Goal: Information Seeking & Learning: Learn about a topic

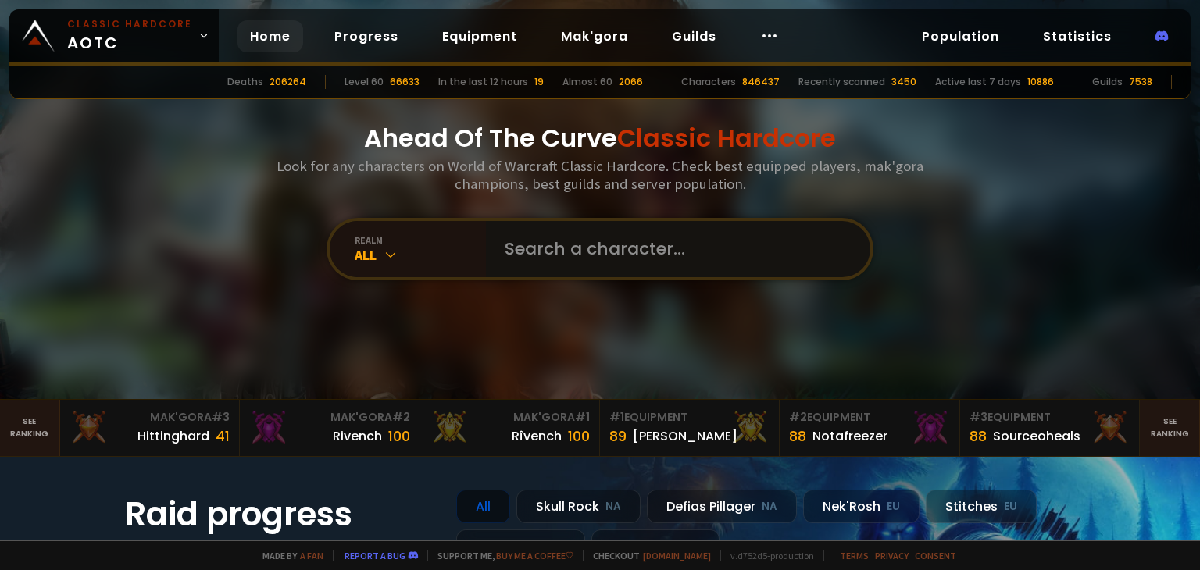
click at [498, 251] on input "text" at bounding box center [673, 249] width 356 height 56
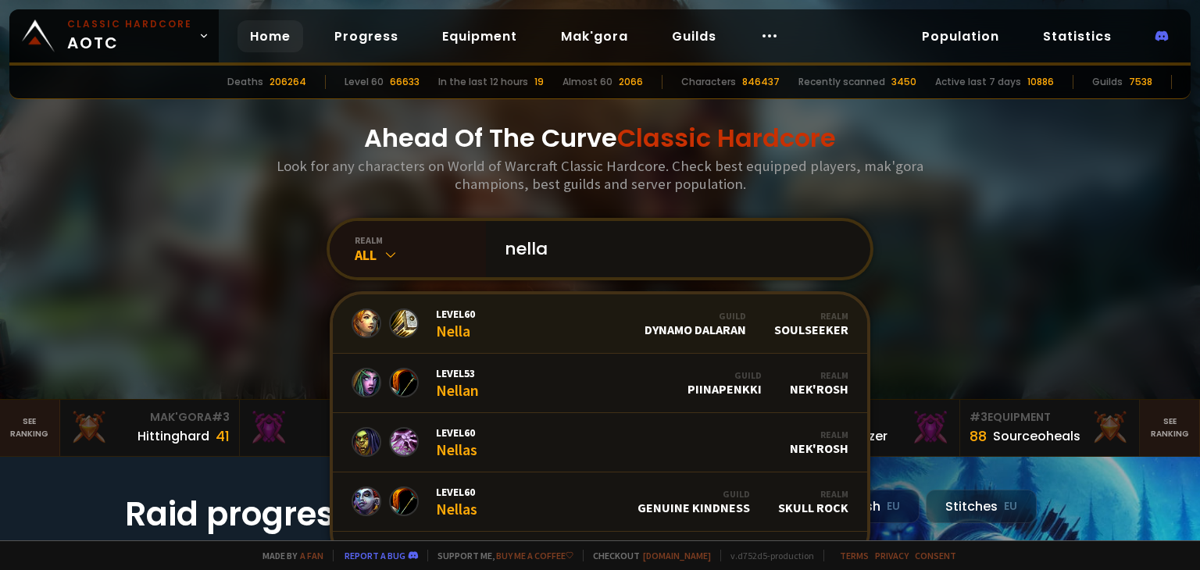
type input "nella"
click at [482, 323] on link "Level 60 Nella Guild Dynamo Dalaran Realm Soulseeker" at bounding box center [600, 324] width 534 height 59
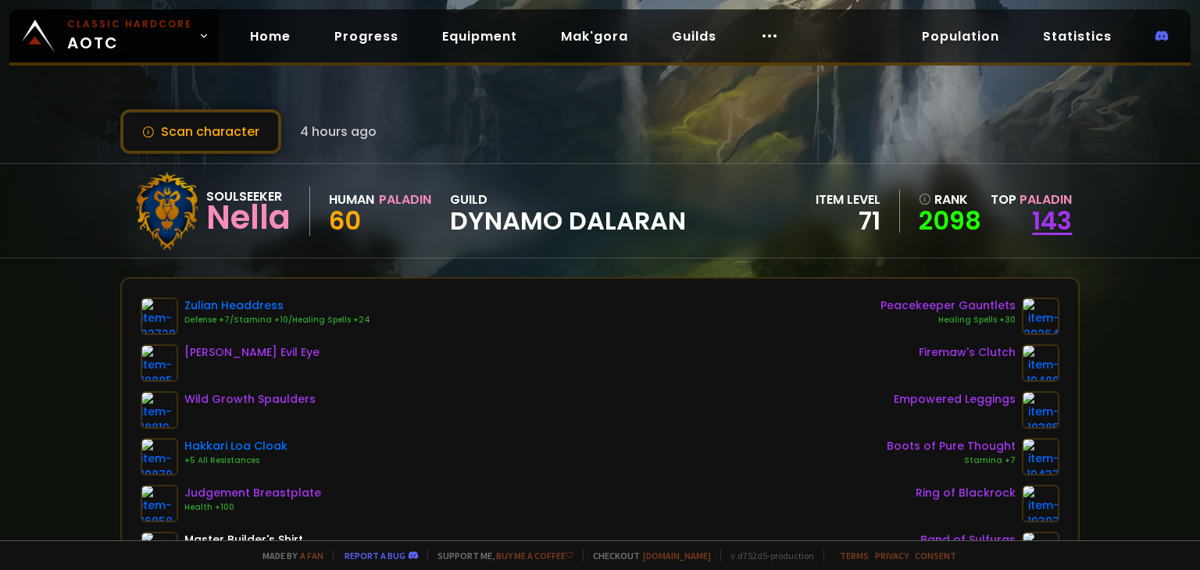
click at [1040, 212] on link "143" at bounding box center [1052, 220] width 40 height 35
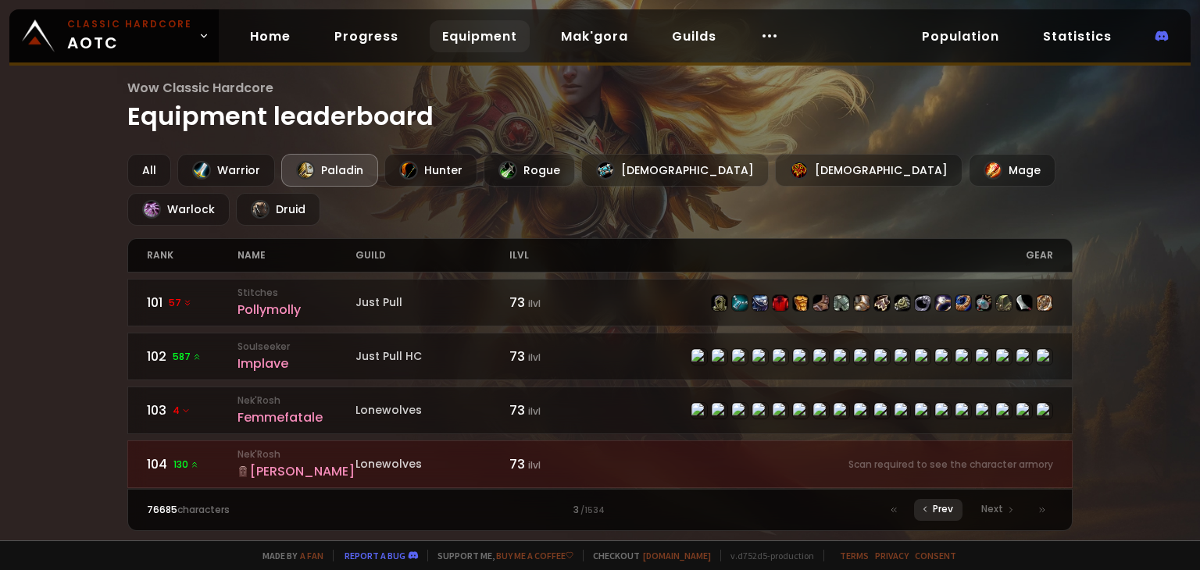
click at [922, 511] on icon at bounding box center [924, 509] width 9 height 9
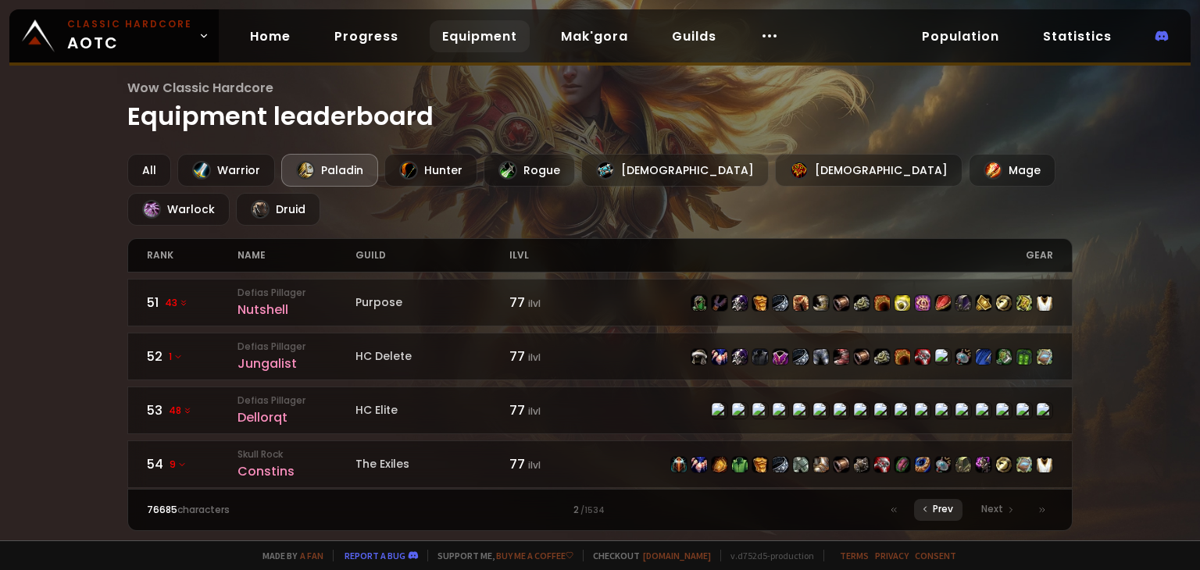
click at [934, 515] on span "Prev" at bounding box center [943, 509] width 20 height 14
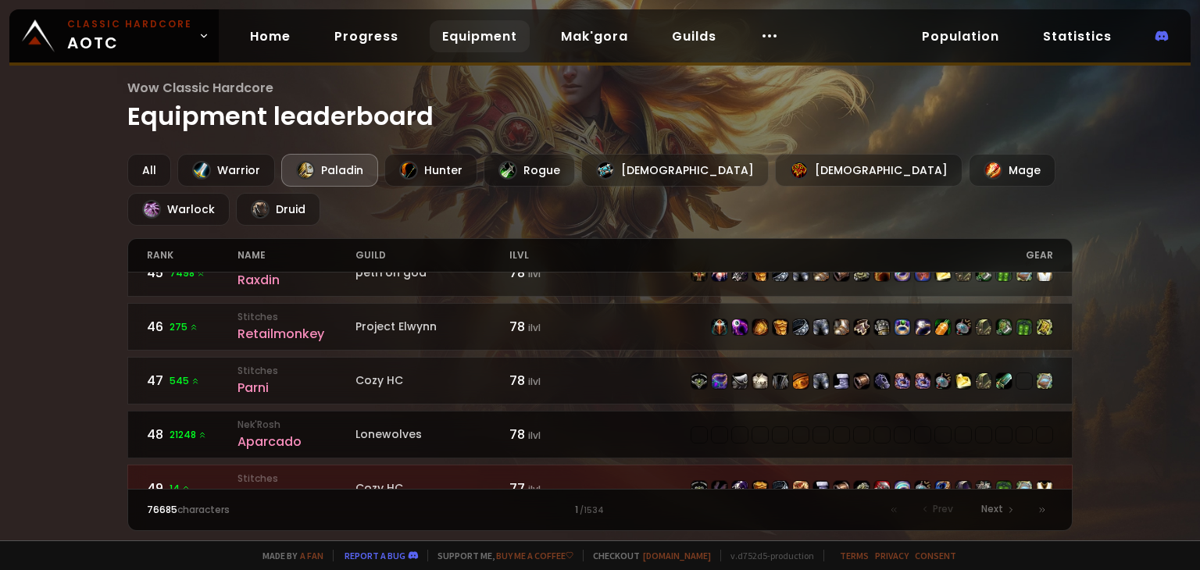
scroll to position [2406, 0]
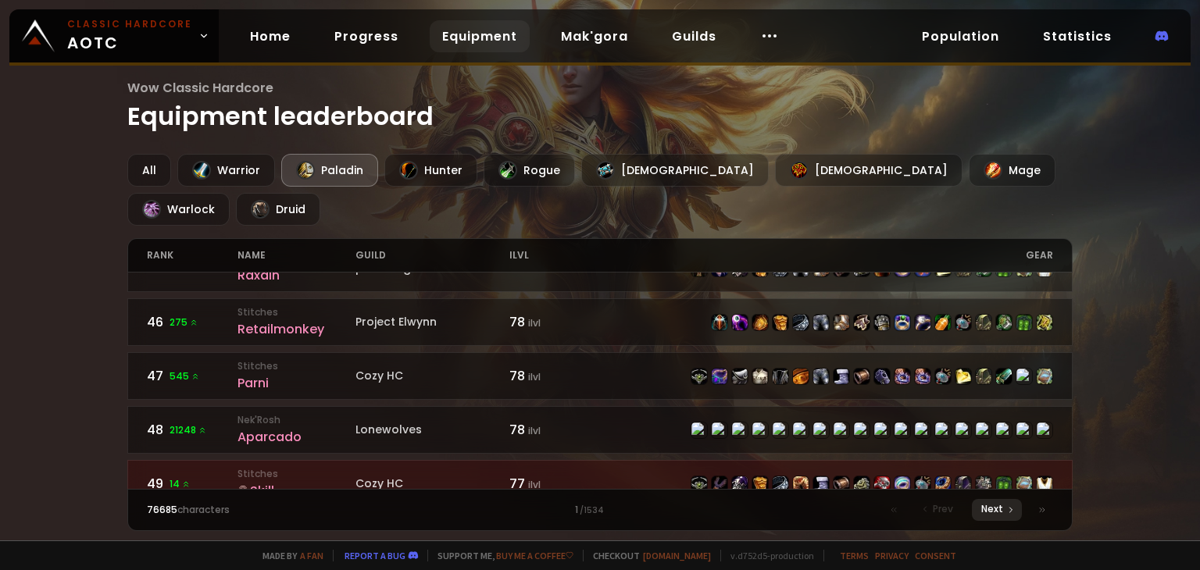
click at [994, 507] on span "Next" at bounding box center [992, 509] width 22 height 14
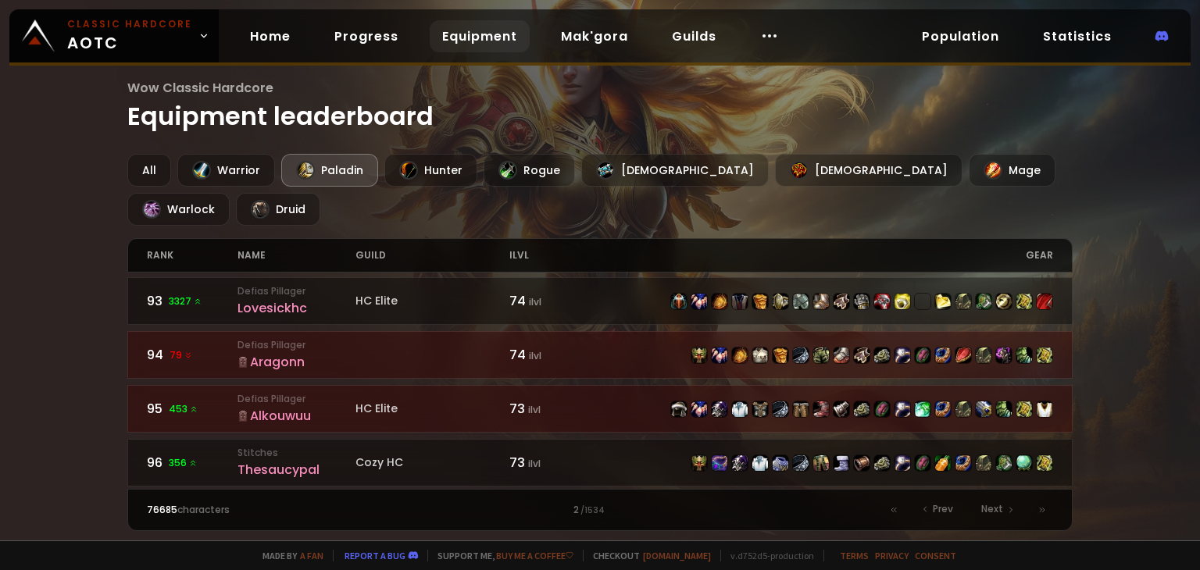
scroll to position [2406, 0]
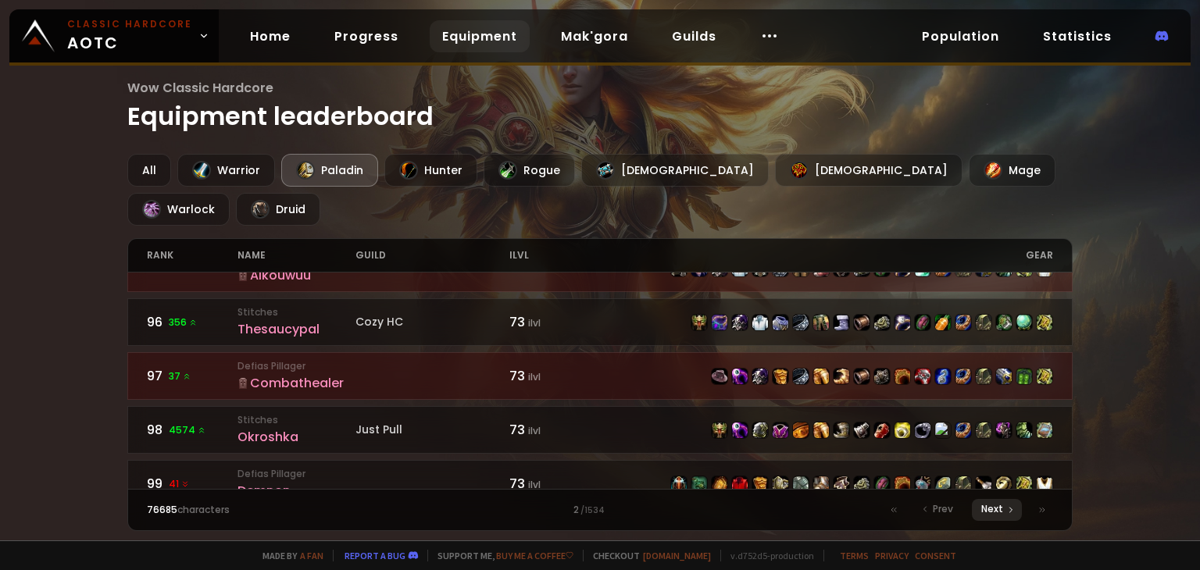
click at [987, 505] on span "Next" at bounding box center [992, 509] width 22 height 14
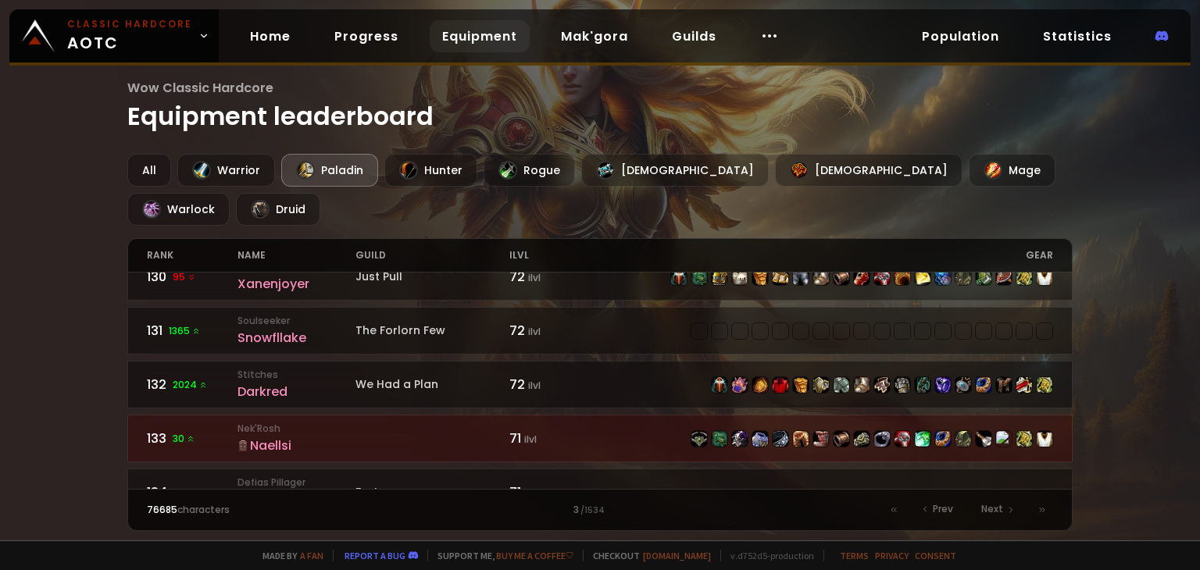
scroll to position [1562, 0]
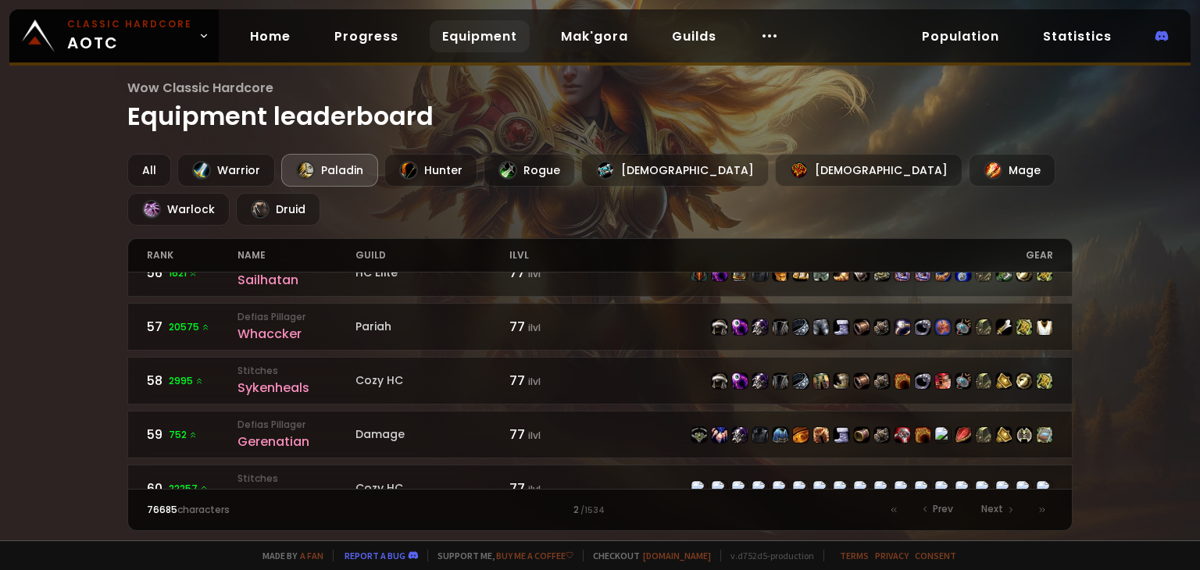
scroll to position [59, 0]
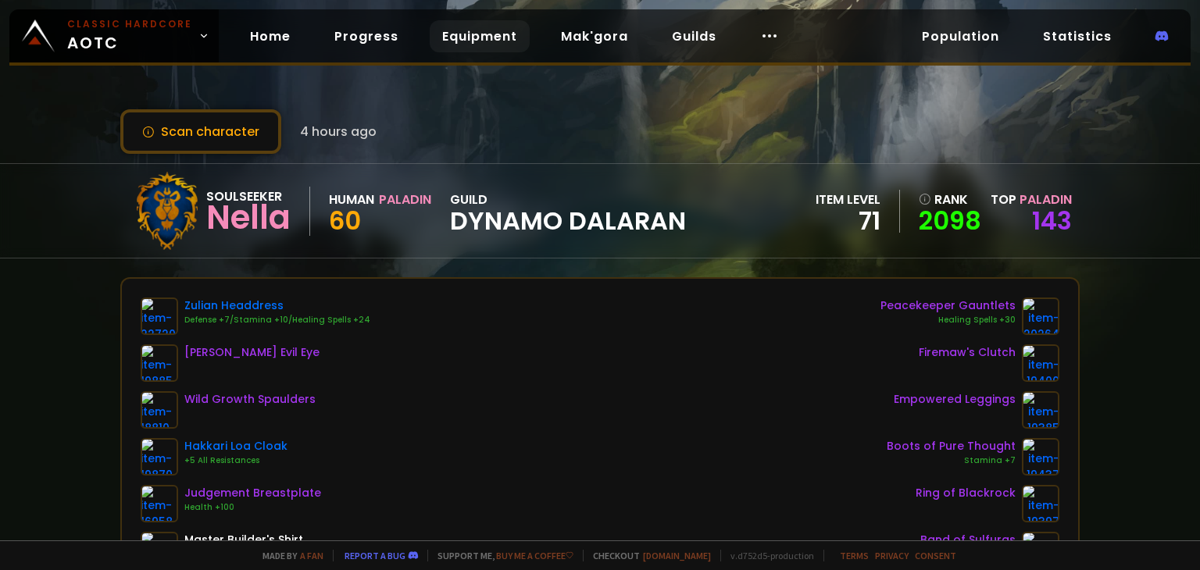
click at [463, 34] on link "Equipment" at bounding box center [480, 36] width 100 height 32
click at [146, 358] on img at bounding box center [159, 363] width 37 height 37
click at [147, 375] on img at bounding box center [159, 363] width 37 height 37
click at [149, 319] on img at bounding box center [159, 316] width 37 height 37
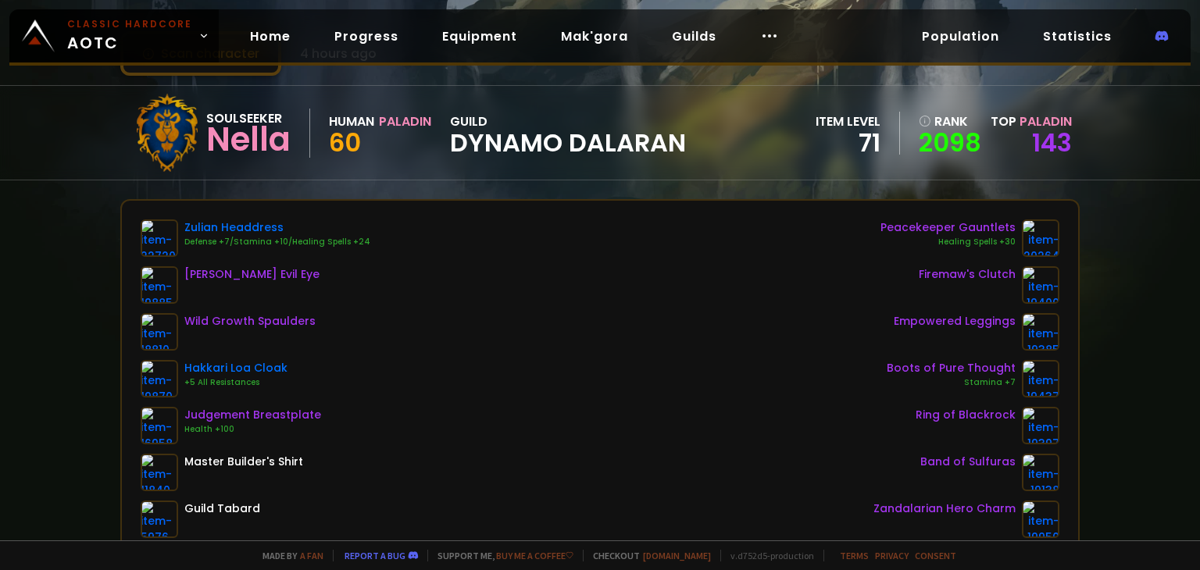
scroll to position [156, 0]
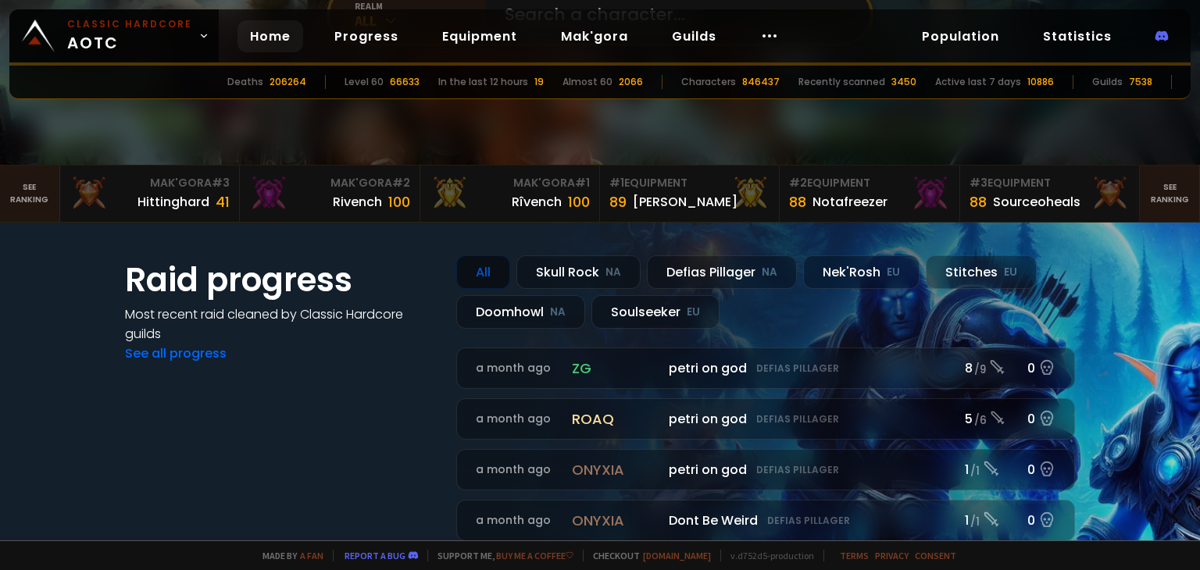
scroll to position [234, 0]
click at [635, 316] on div "Soulseeker EU" at bounding box center [655, 312] width 128 height 34
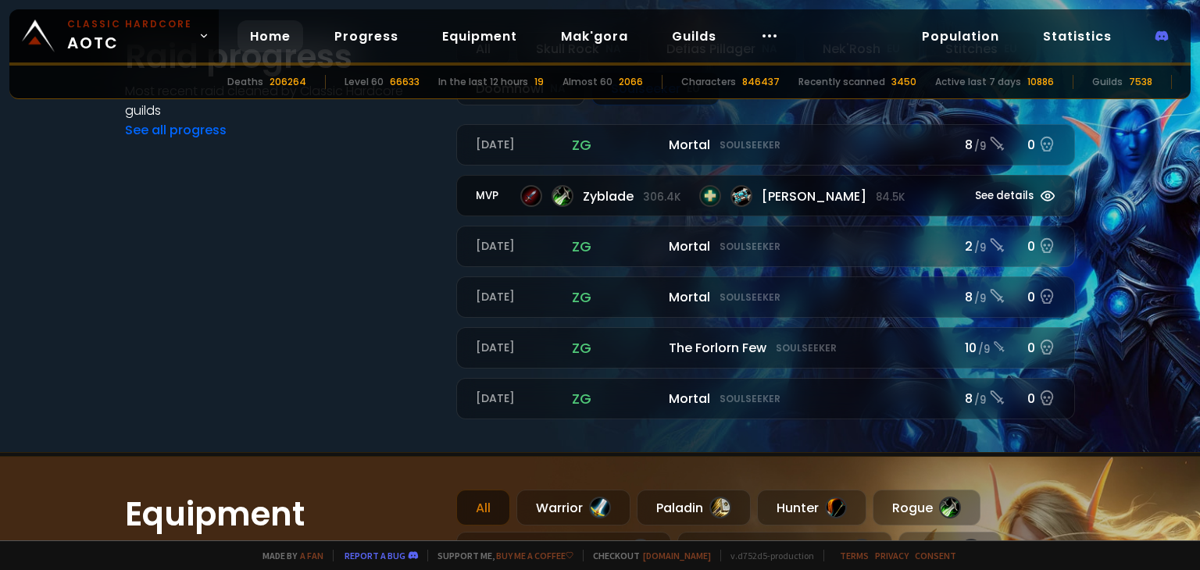
scroll to position [312, 0]
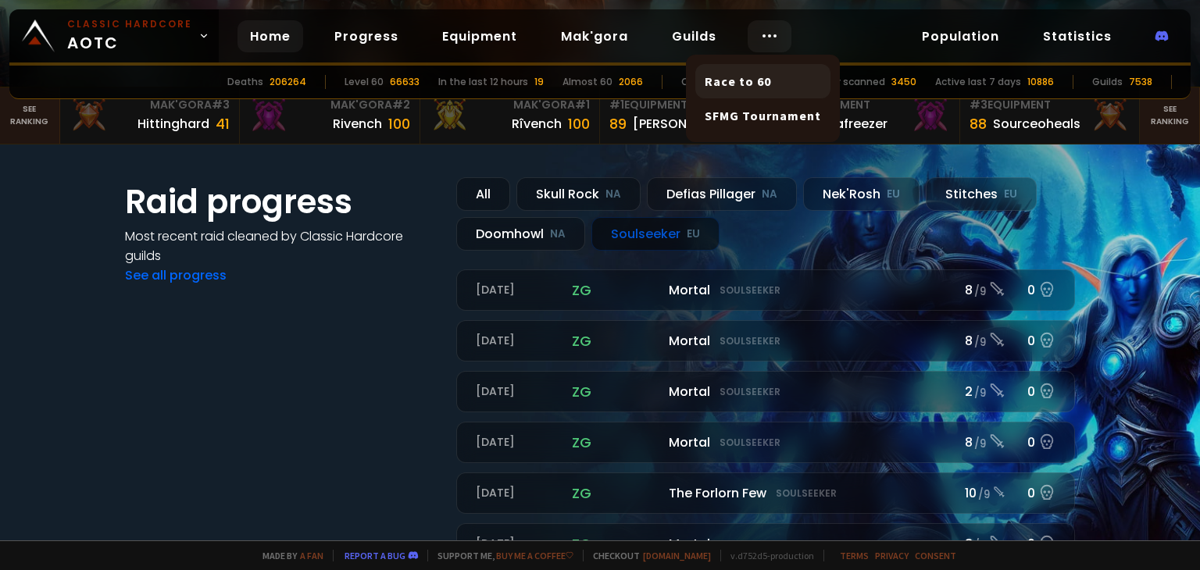
click at [777, 81] on link "Race to 60" at bounding box center [762, 81] width 135 height 34
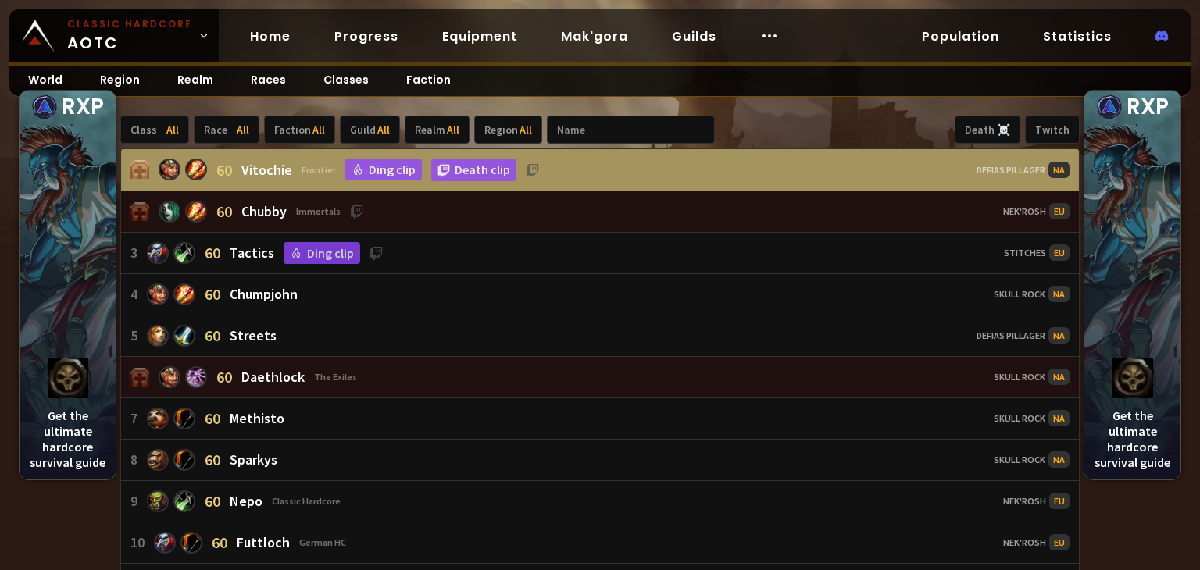
click at [295, 167] on div "Vitochie Frontier" at bounding box center [288, 170] width 95 height 18
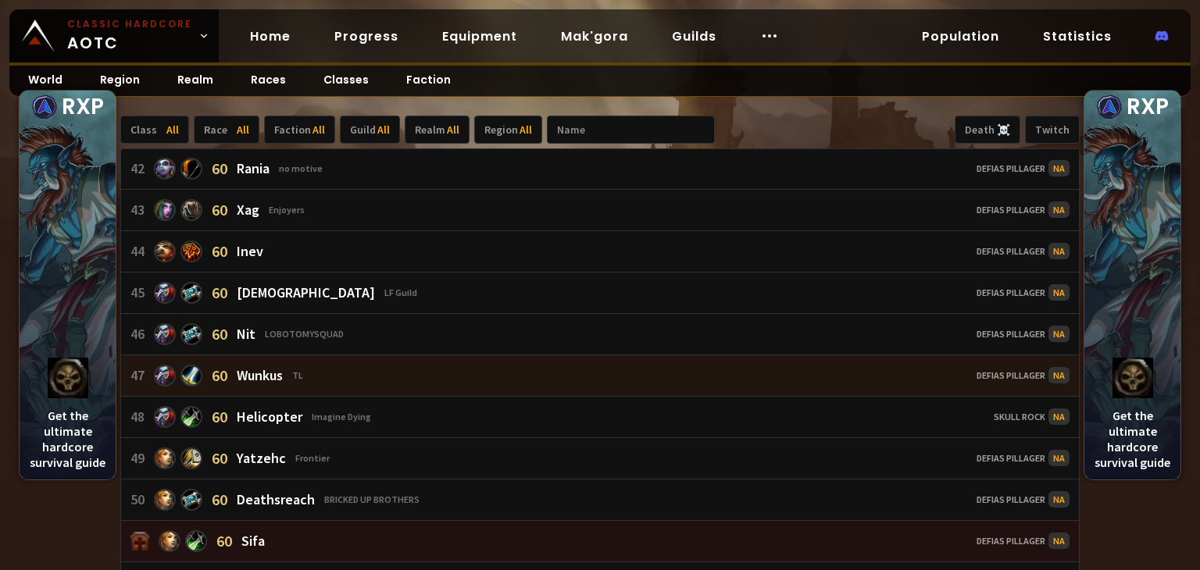
scroll to position [1719, 0]
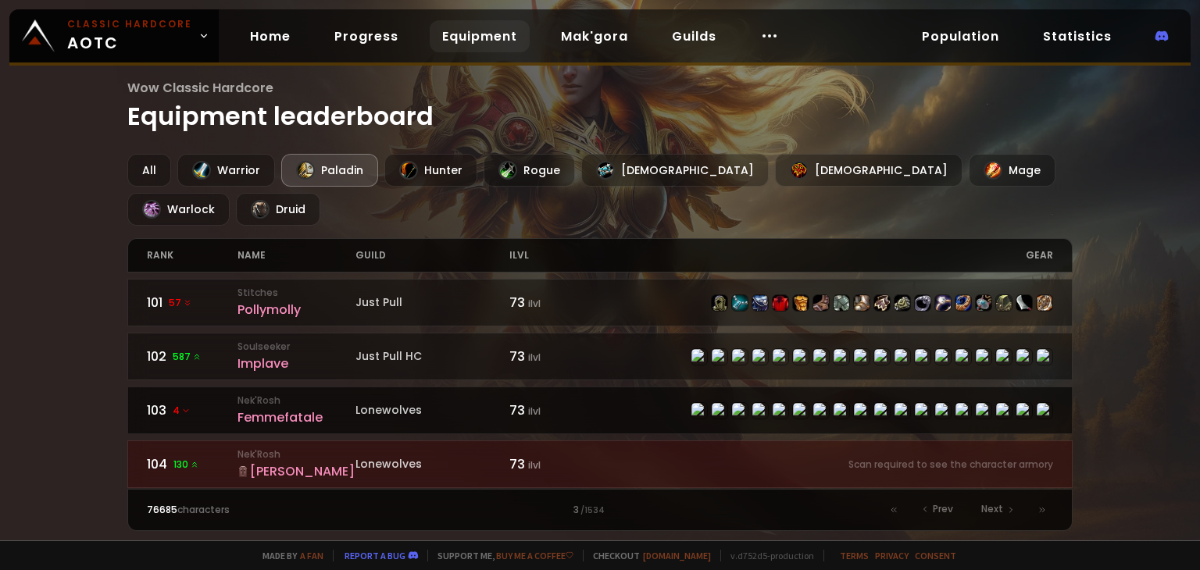
scroll to position [78, 0]
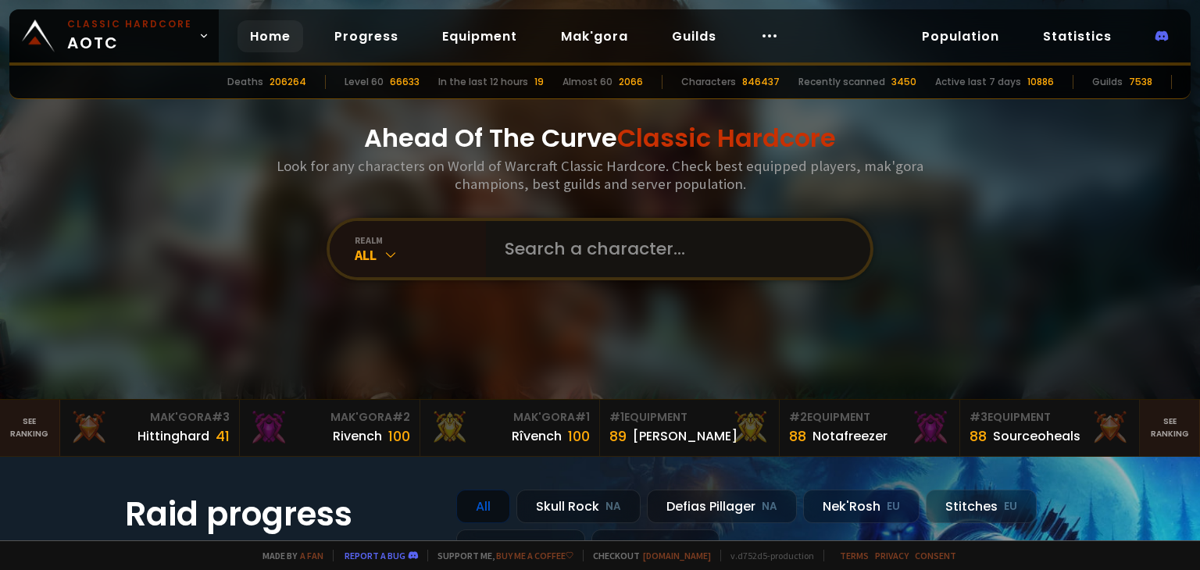
click at [512, 270] on input "text" at bounding box center [673, 249] width 356 height 56
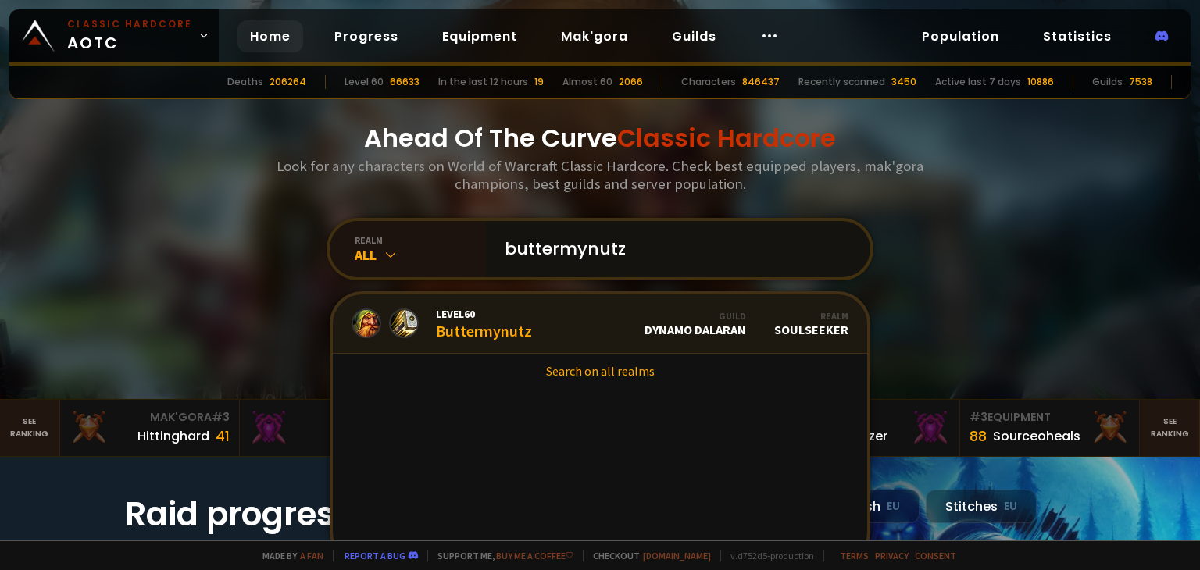
type input "buttermynutz"
click at [494, 320] on span "Level 60" at bounding box center [484, 314] width 96 height 14
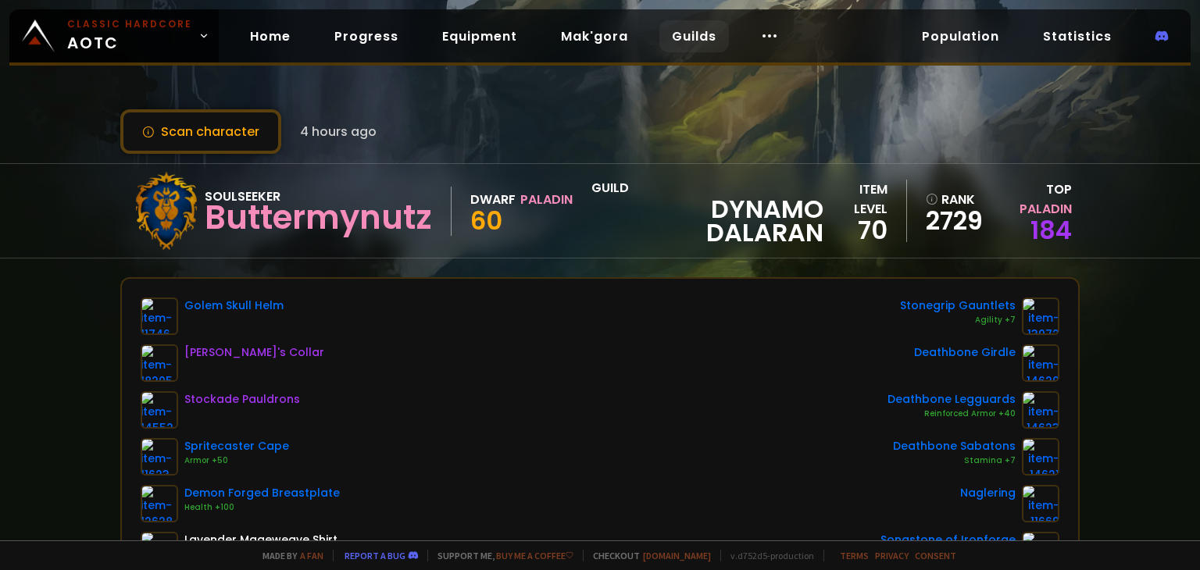
click at [662, 35] on link "Guilds" at bounding box center [694, 36] width 70 height 32
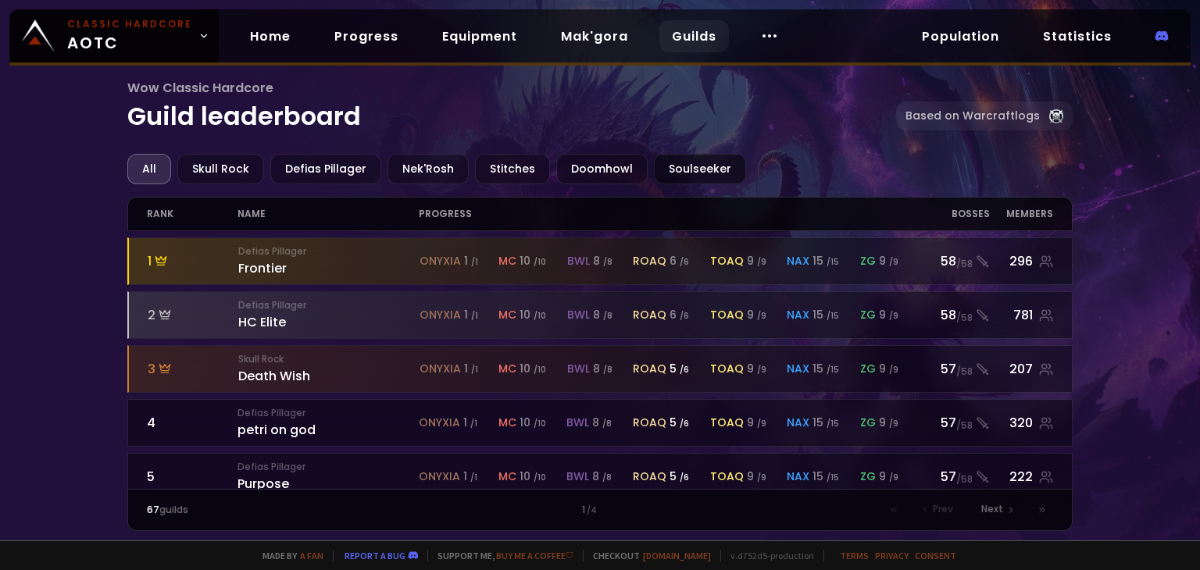
click at [673, 166] on div "Soulseeker" at bounding box center [700, 169] width 92 height 30
